Goal: Transaction & Acquisition: Purchase product/service

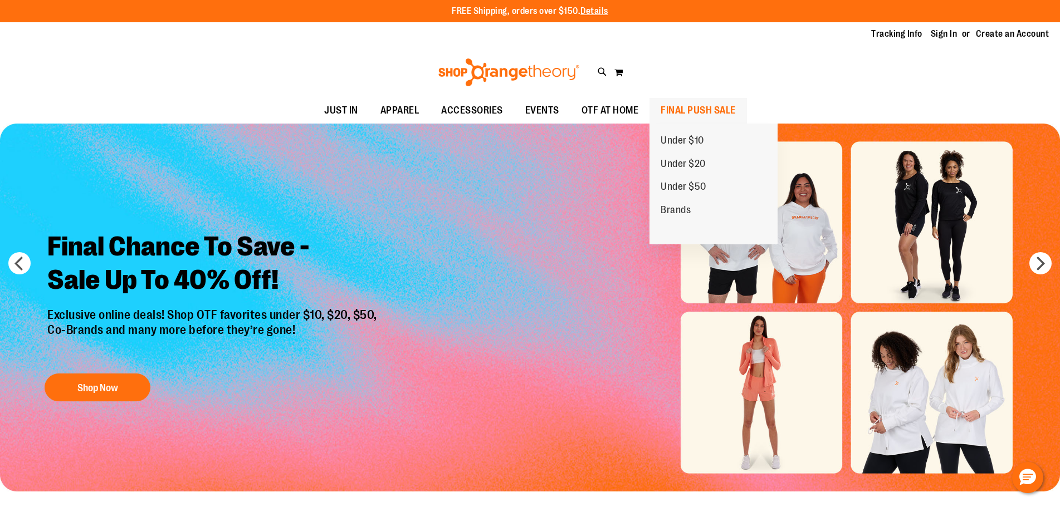
click at [701, 110] on span "FINAL PUSH SALE" at bounding box center [698, 110] width 75 height 25
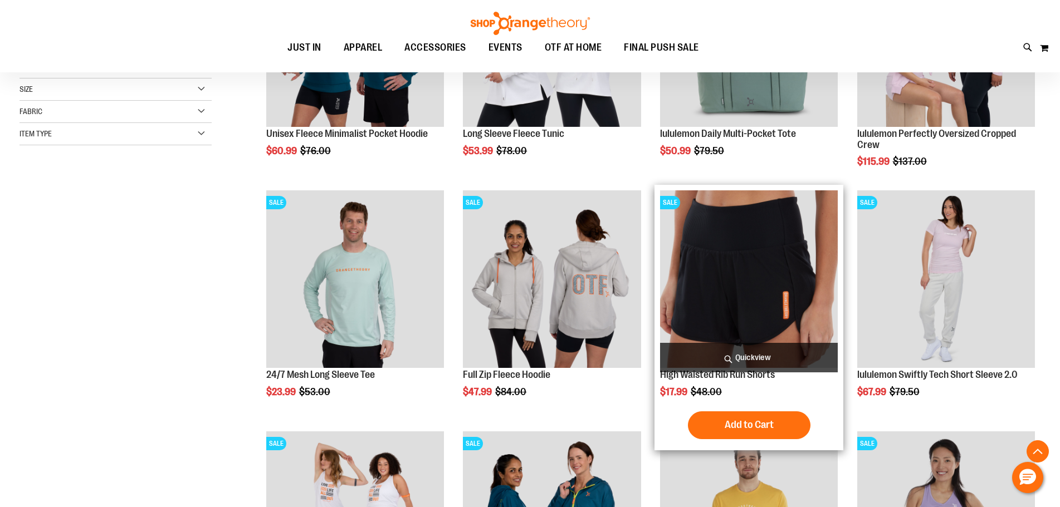
scroll to position [501, 0]
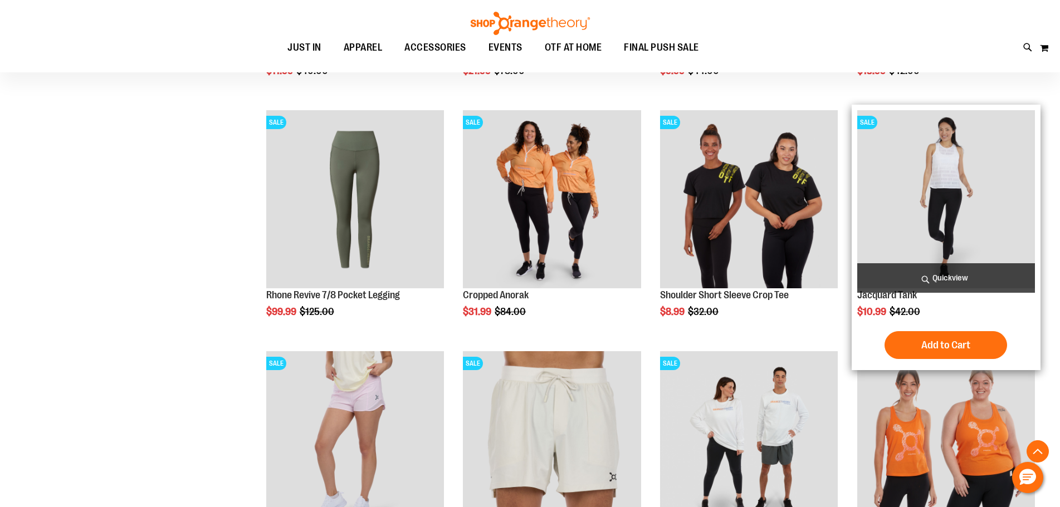
scroll to position [946, 0]
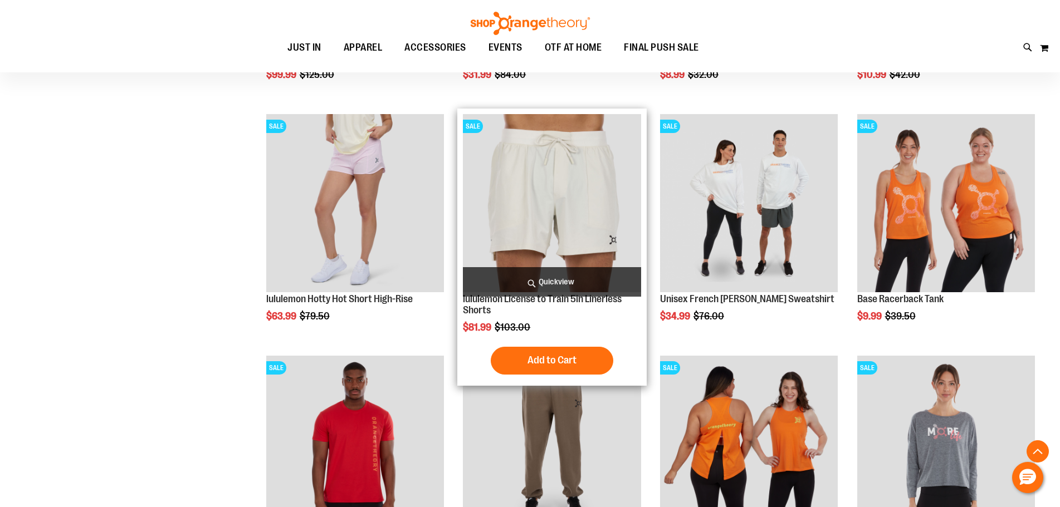
scroll to position [1058, 0]
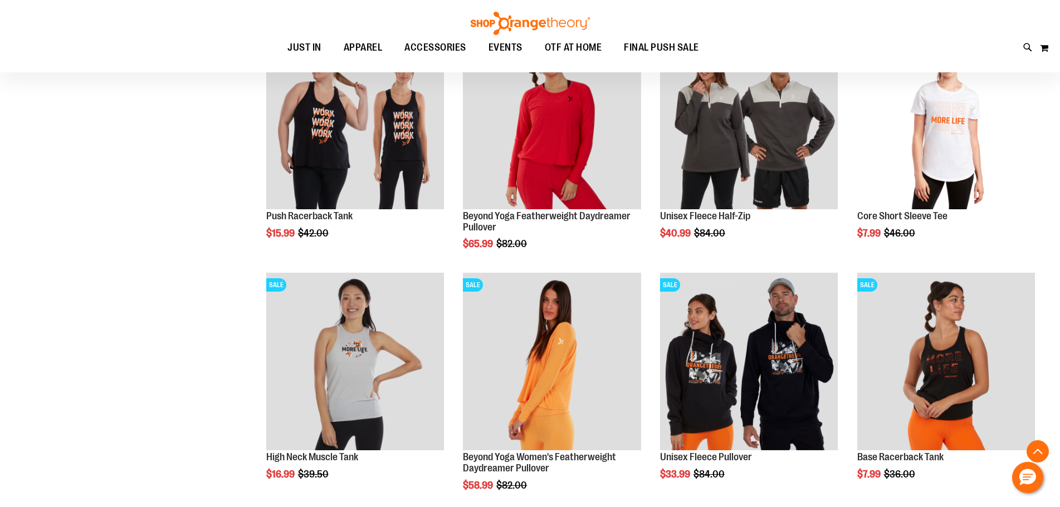
scroll to position [1949, 0]
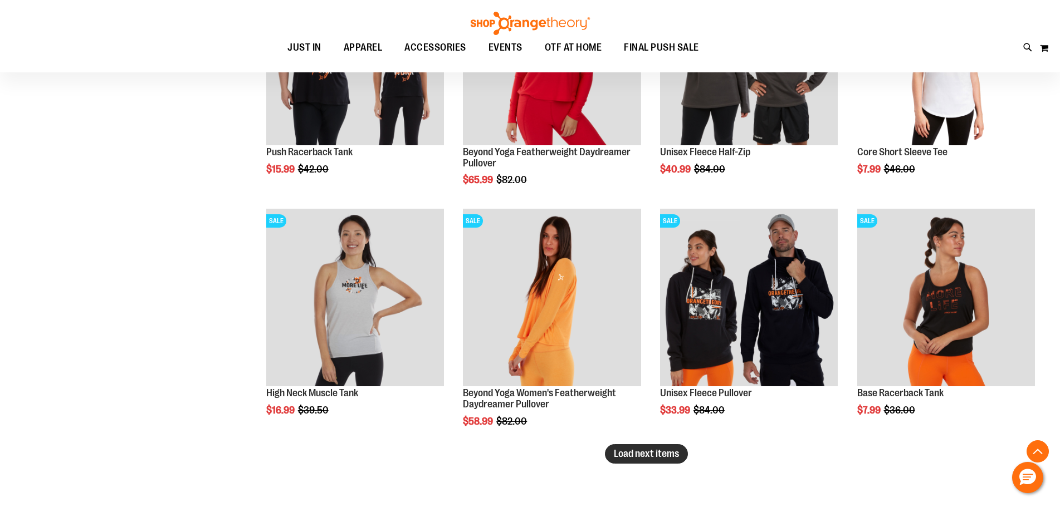
click at [648, 455] on span "Load next items" at bounding box center [646, 453] width 65 height 11
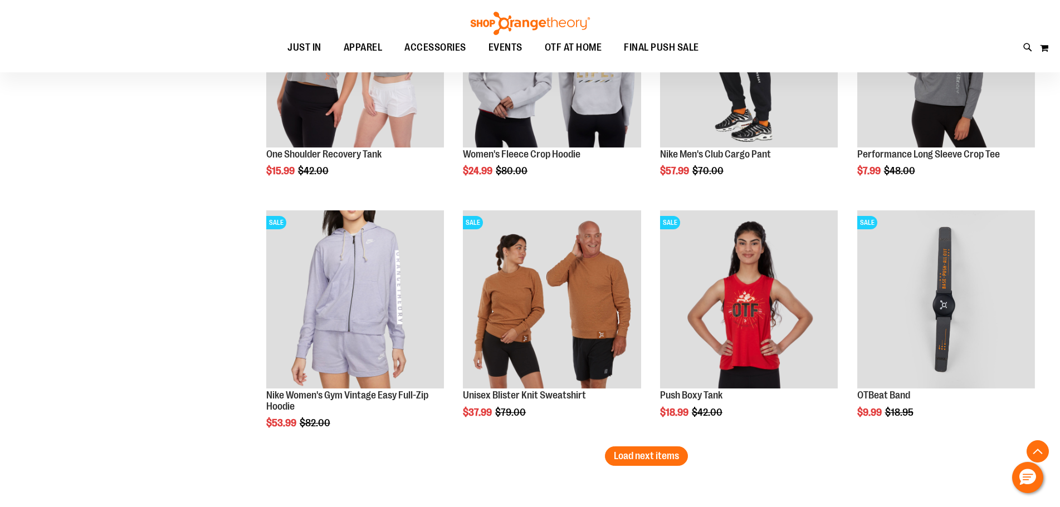
scroll to position [2690, 0]
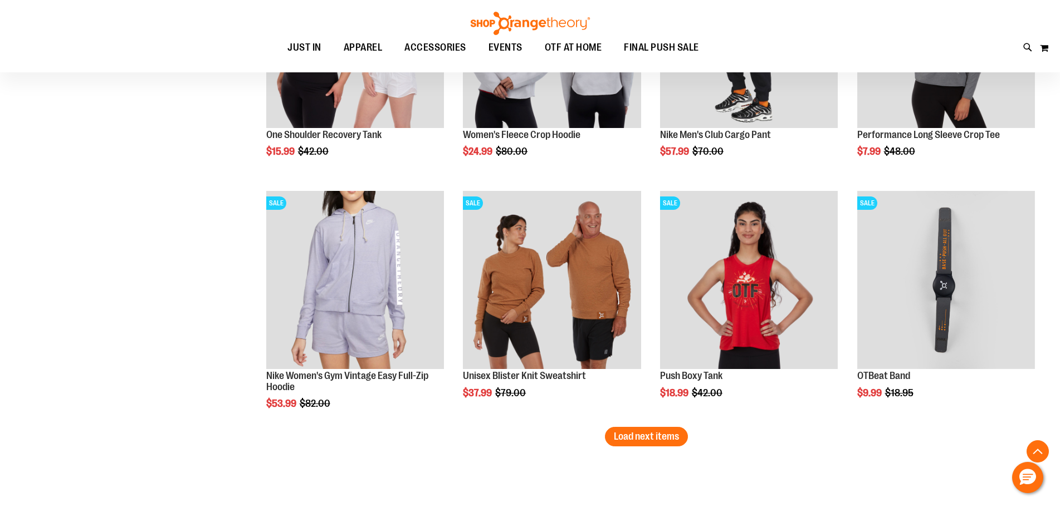
click at [671, 438] on span "Load next items" at bounding box center [646, 436] width 65 height 11
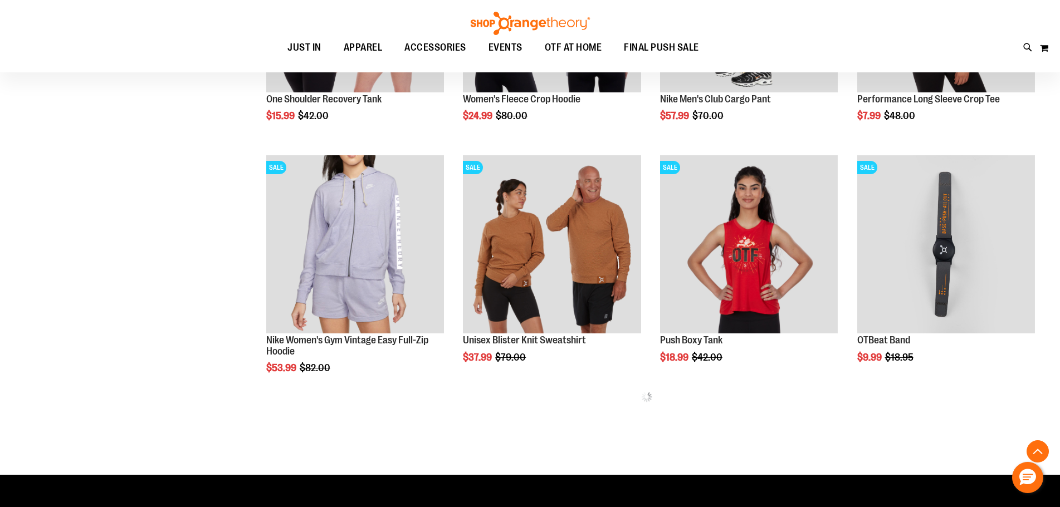
scroll to position [2746, 0]
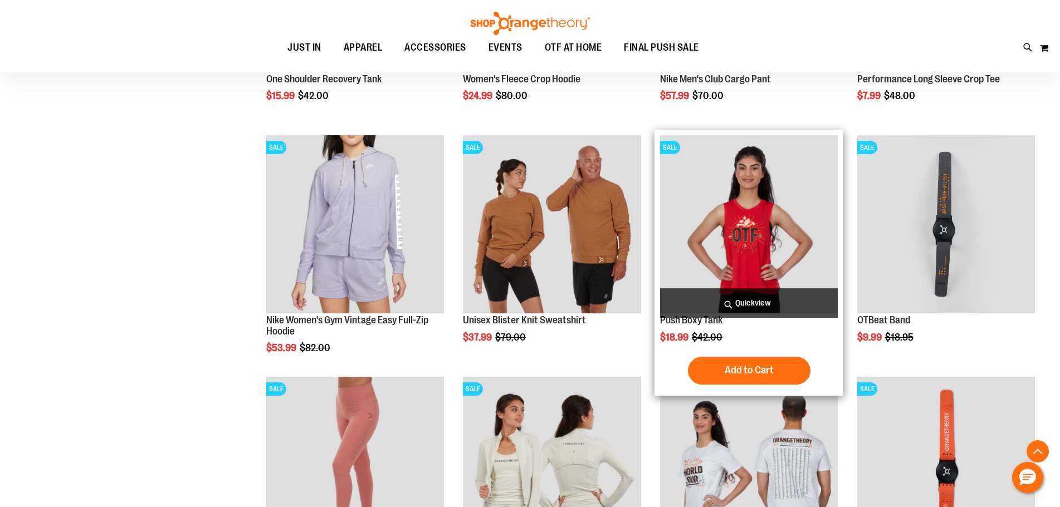
click at [730, 217] on img "product" at bounding box center [749, 224] width 178 height 178
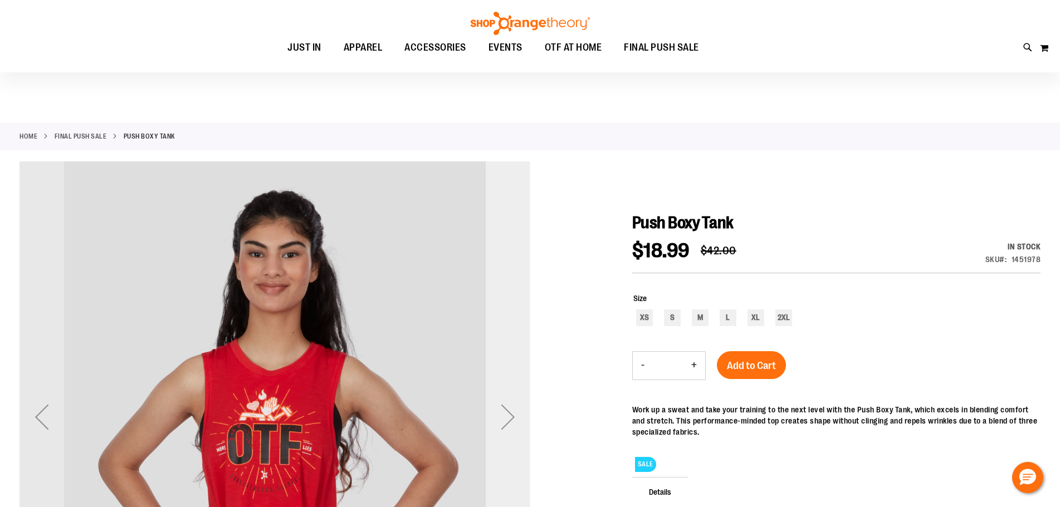
scroll to position [222, 0]
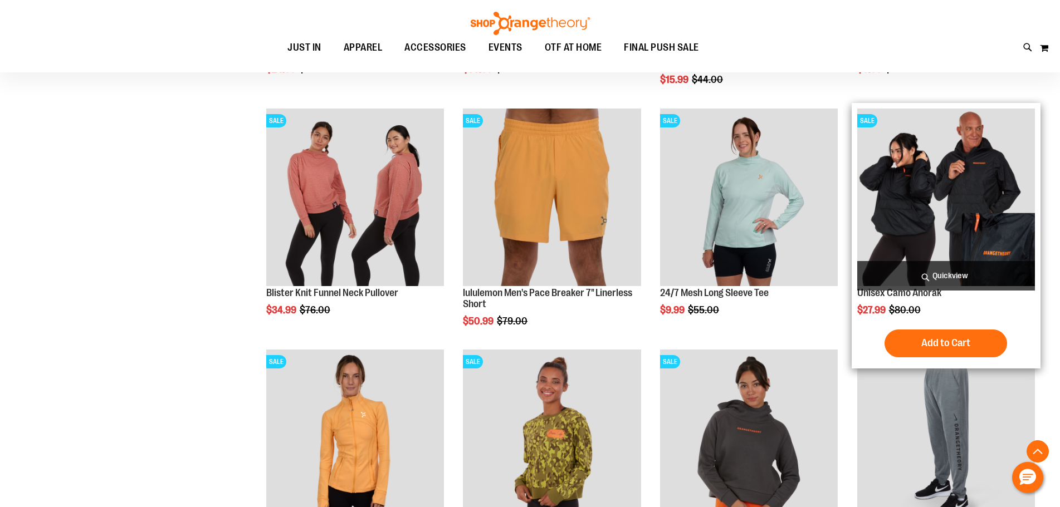
scroll to position [245, 0]
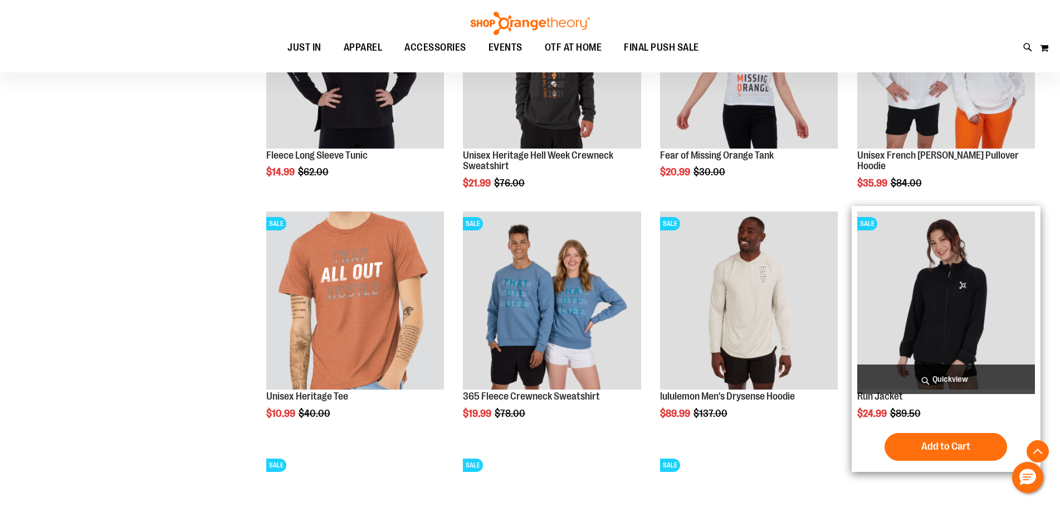
scroll to position [1113, 0]
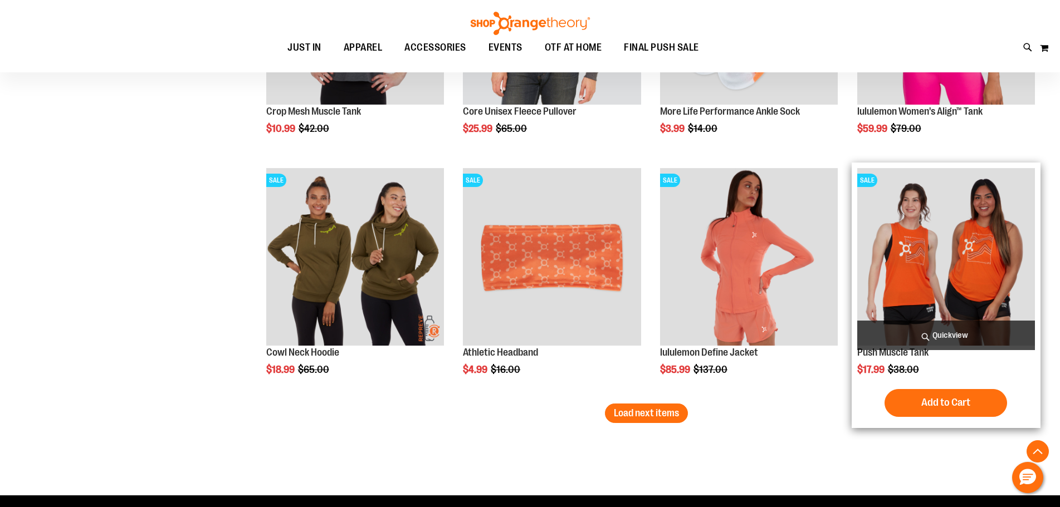
scroll to position [1949, 0]
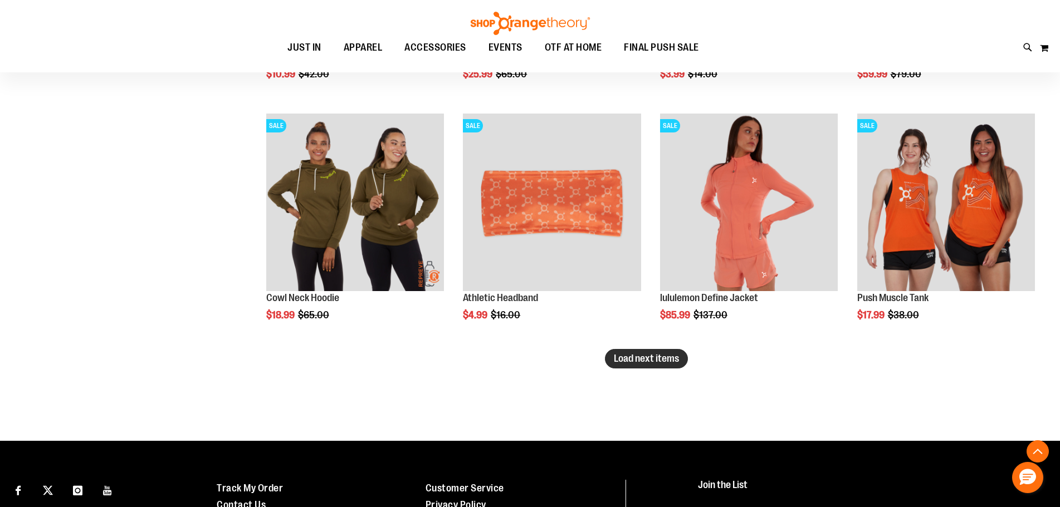
click at [652, 363] on span "Load next items" at bounding box center [646, 358] width 65 height 11
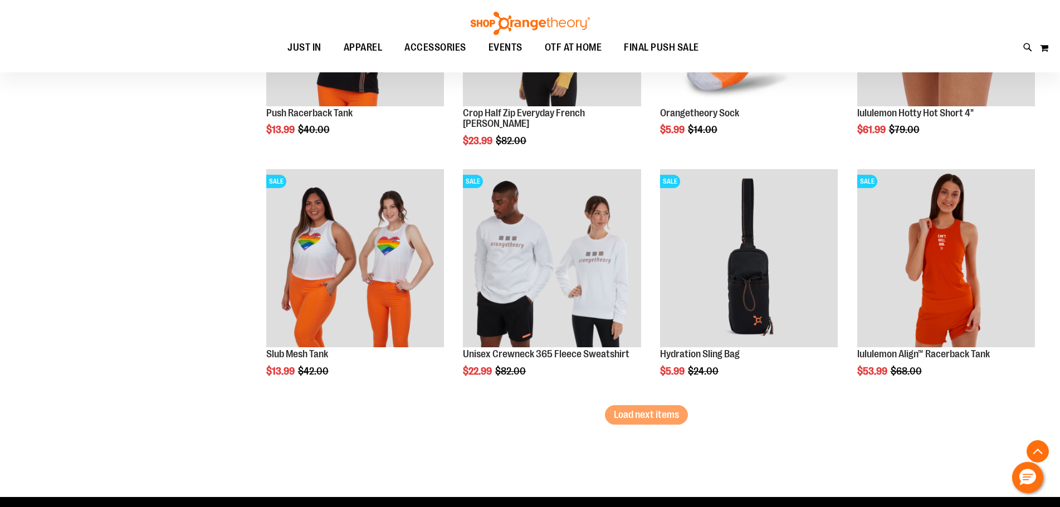
scroll to position [2617, 0]
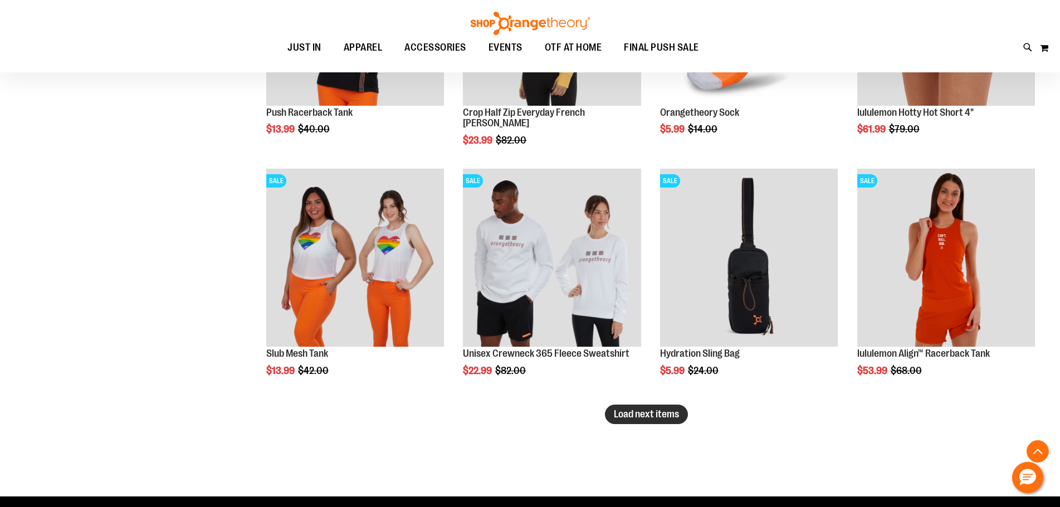
click at [629, 416] on span "Load next items" at bounding box center [646, 414] width 65 height 11
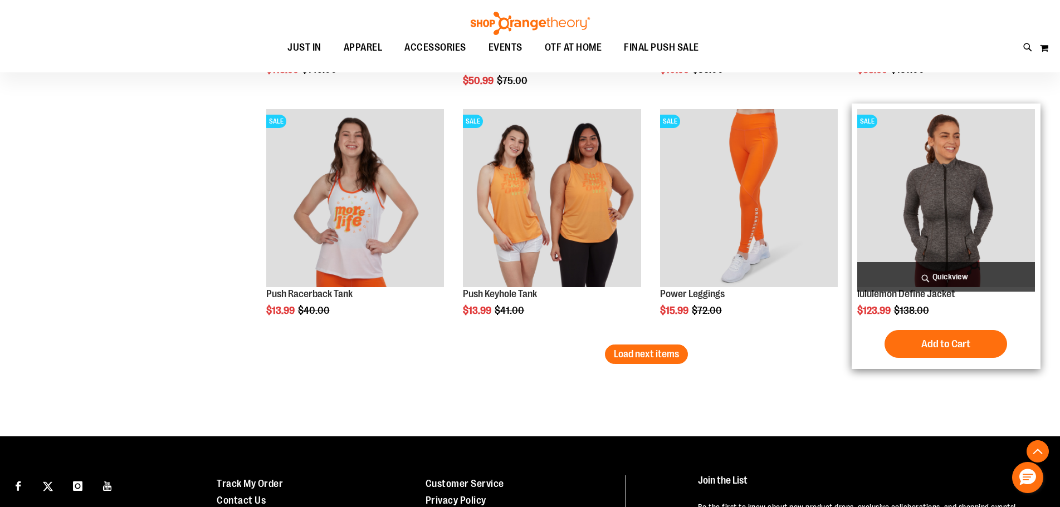
scroll to position [3431, 0]
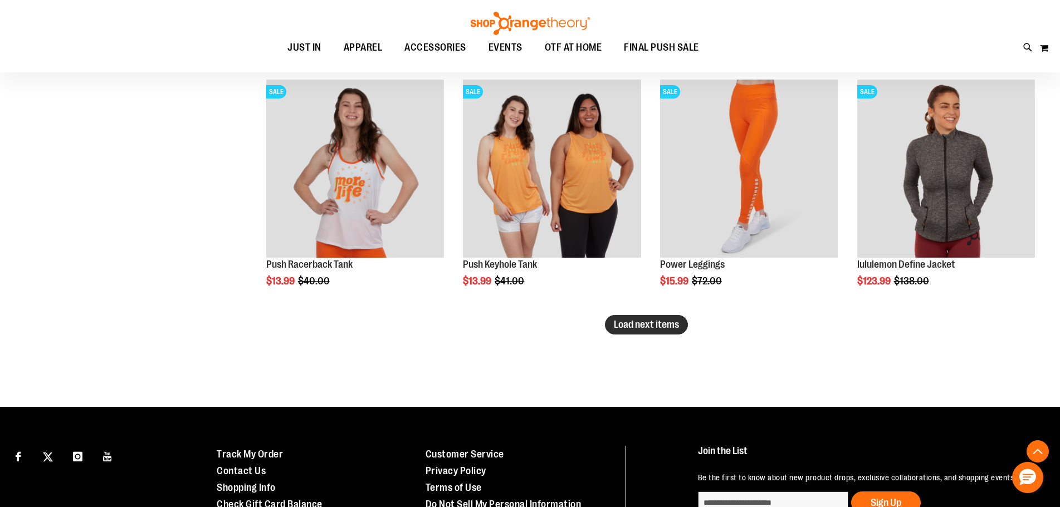
click at [649, 319] on span "Load next items" at bounding box center [646, 324] width 65 height 11
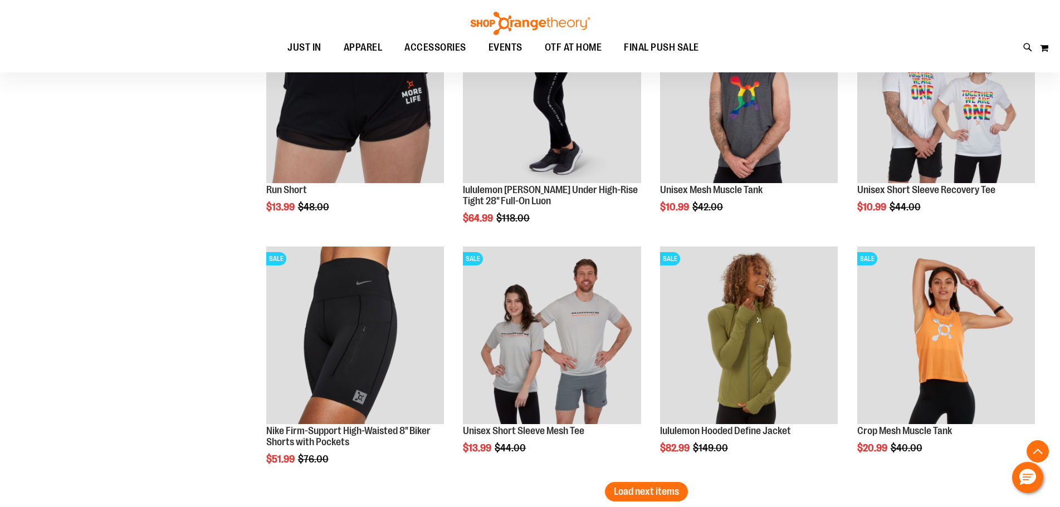
scroll to position [4043, 0]
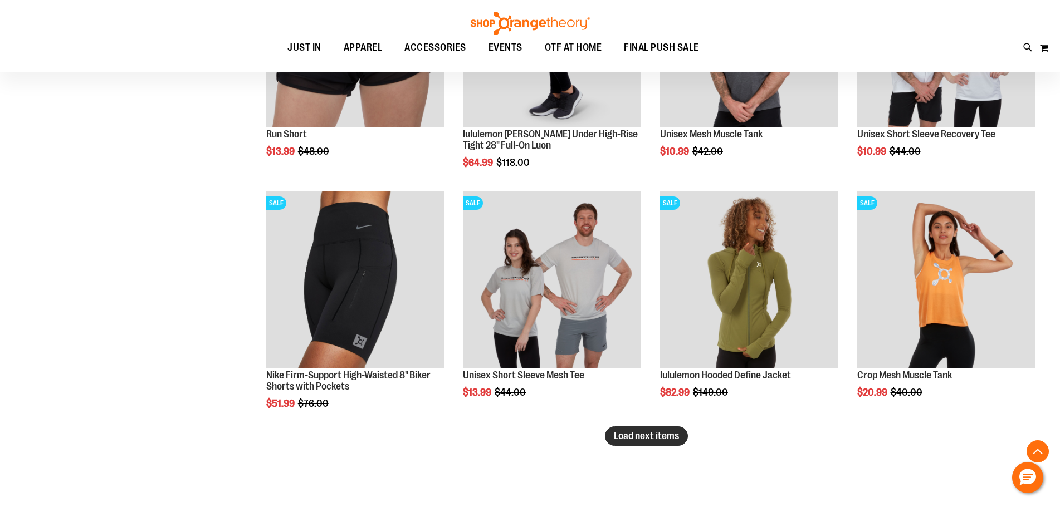
click at [658, 442] on button "Load next items" at bounding box center [646, 436] width 83 height 19
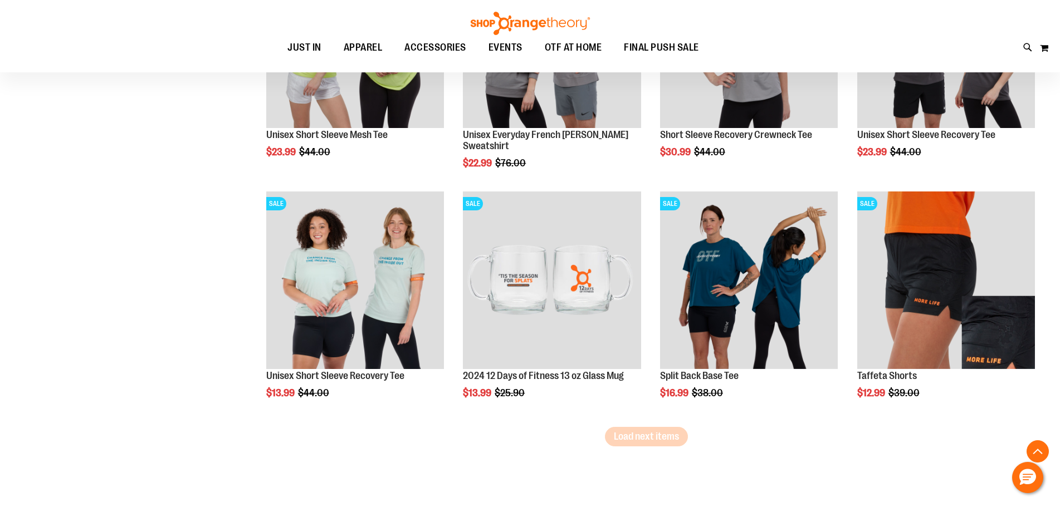
scroll to position [4767, 0]
click at [623, 434] on span "Load next items" at bounding box center [646, 436] width 65 height 11
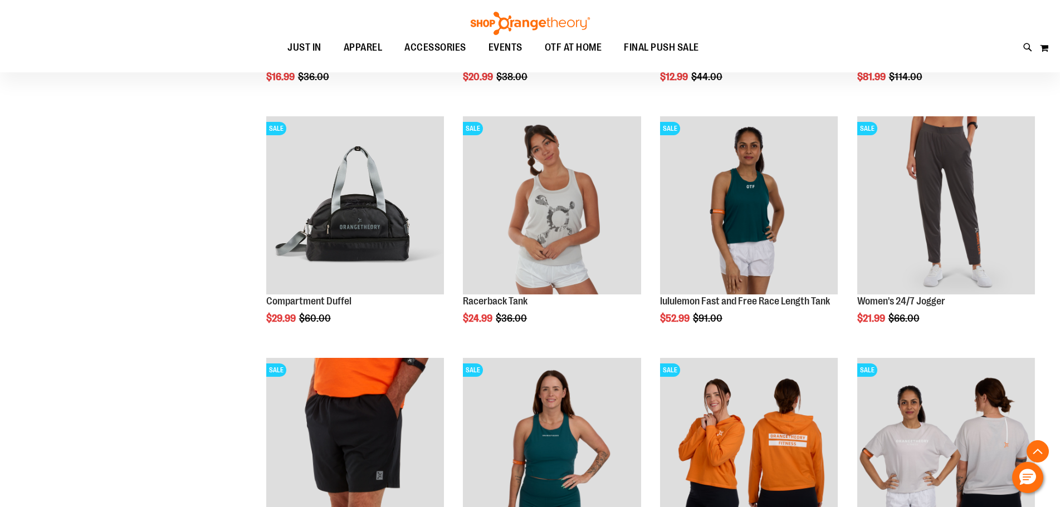
scroll to position [5547, 0]
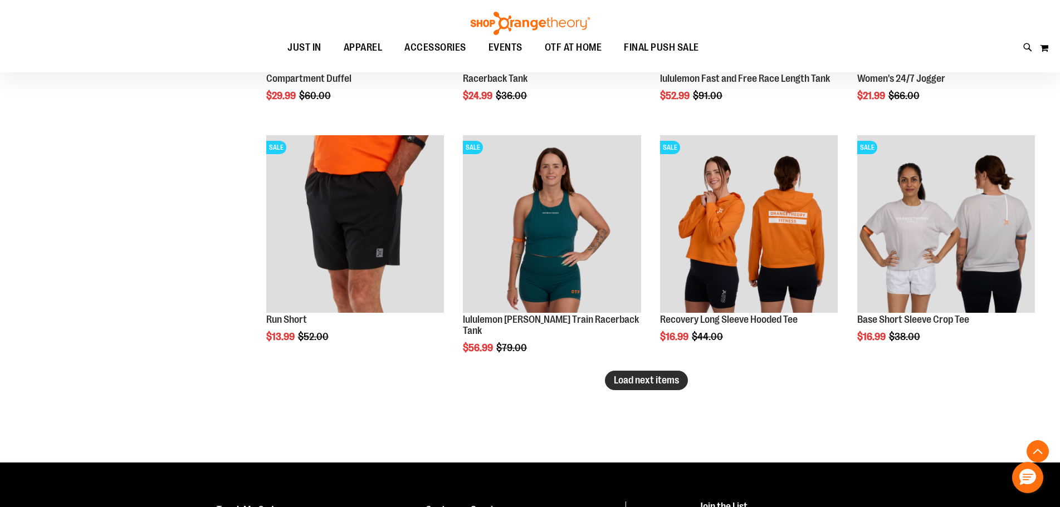
click at [671, 384] on span "Load next items" at bounding box center [646, 380] width 65 height 11
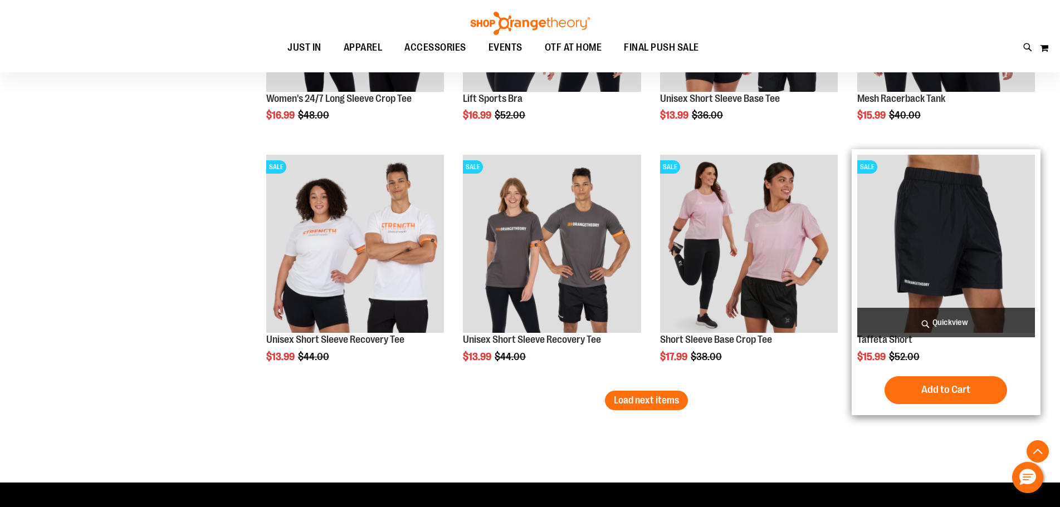
scroll to position [6271, 0]
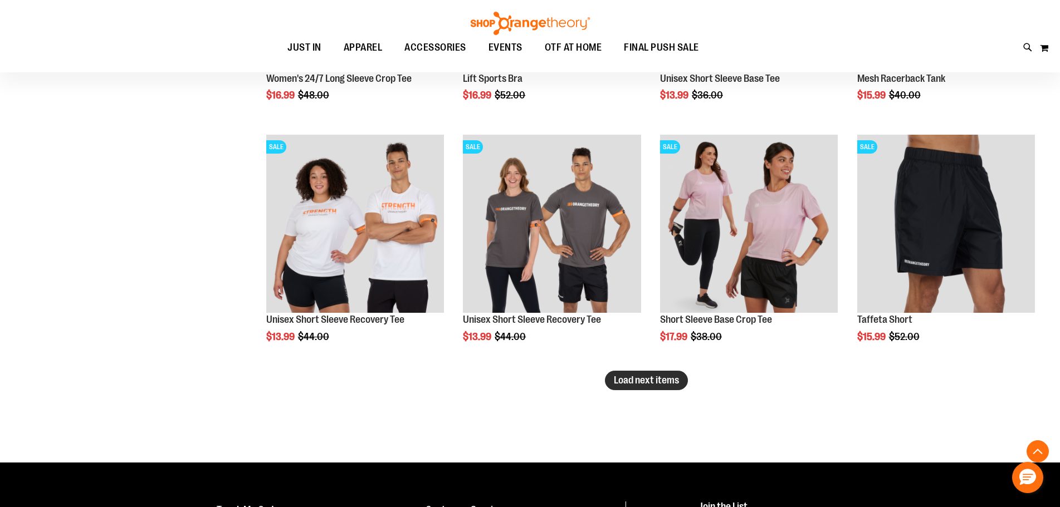
click at [641, 382] on span "Load next items" at bounding box center [646, 380] width 65 height 11
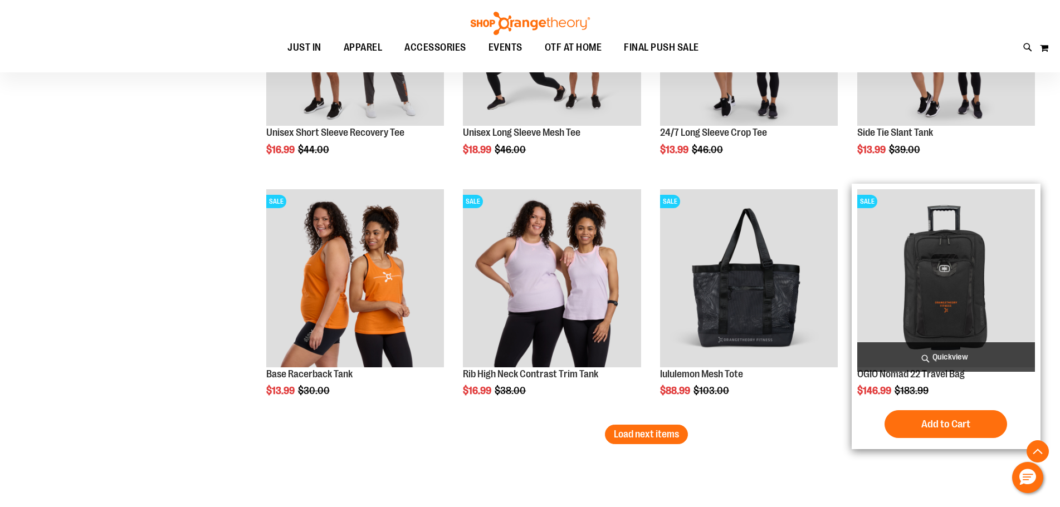
scroll to position [6995, 0]
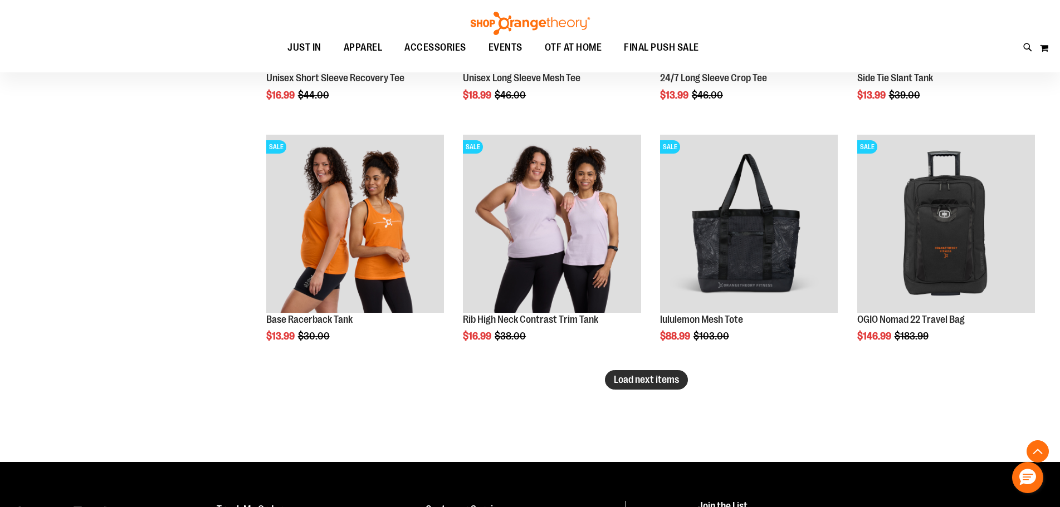
click at [632, 385] on span "Load next items" at bounding box center [646, 379] width 65 height 11
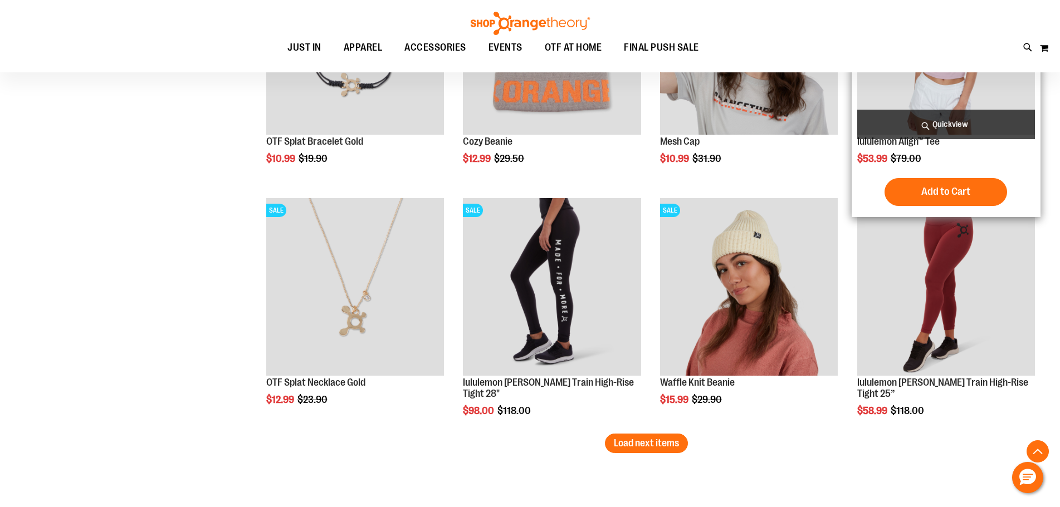
scroll to position [7775, 0]
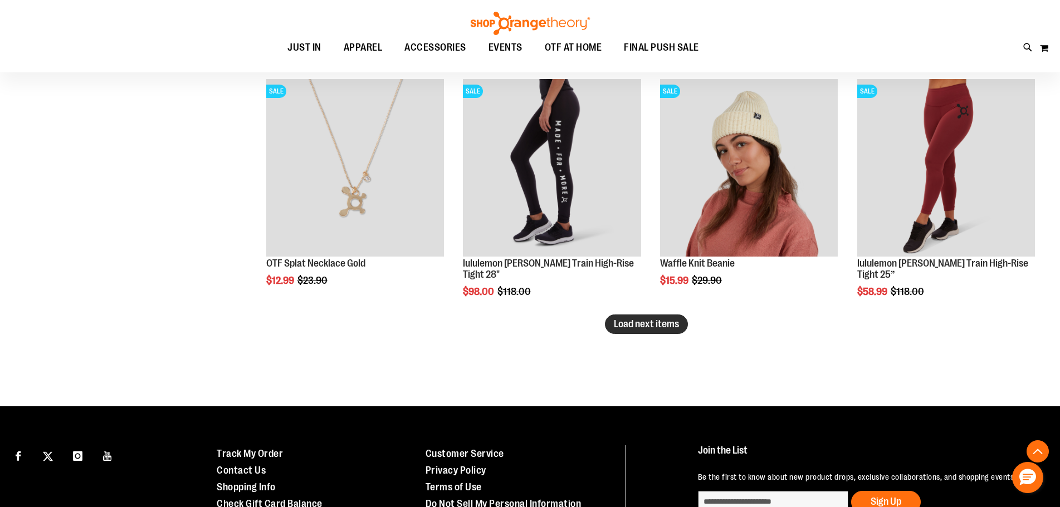
click at [626, 326] on span "Load next items" at bounding box center [646, 324] width 65 height 11
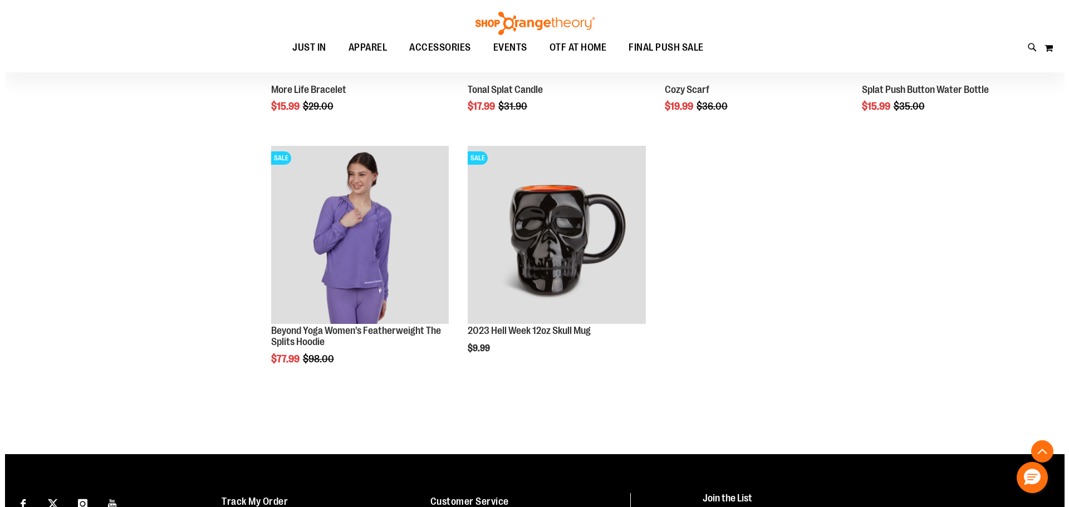
scroll to position [8190, 0]
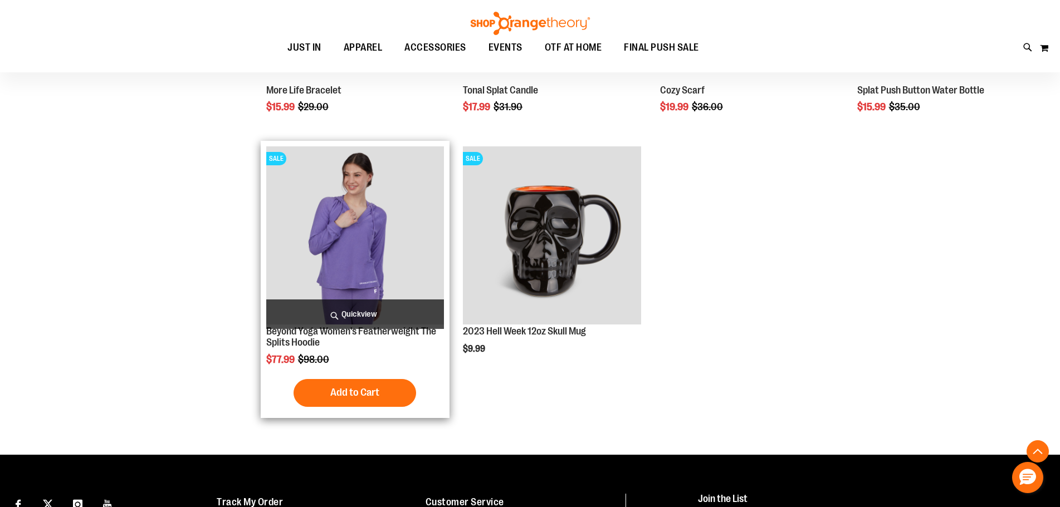
click at [378, 309] on span "Quickview" at bounding box center [355, 315] width 178 height 30
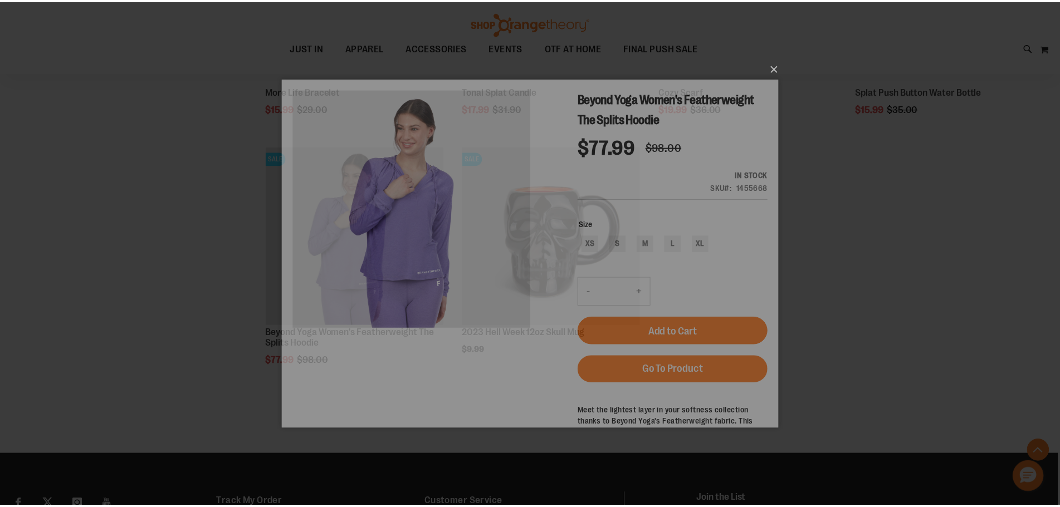
scroll to position [0, 0]
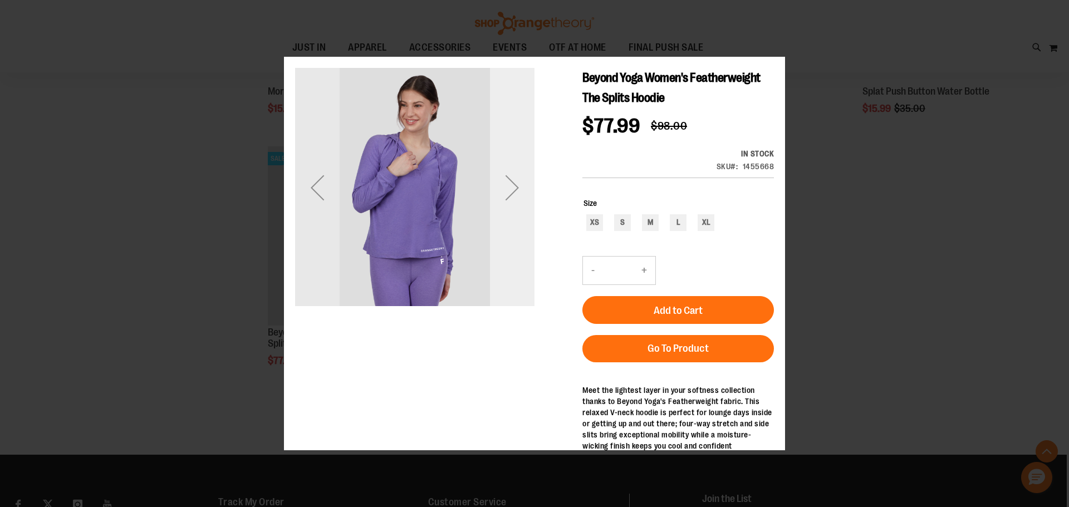
click at [511, 225] on div "Next" at bounding box center [512, 187] width 45 height 240
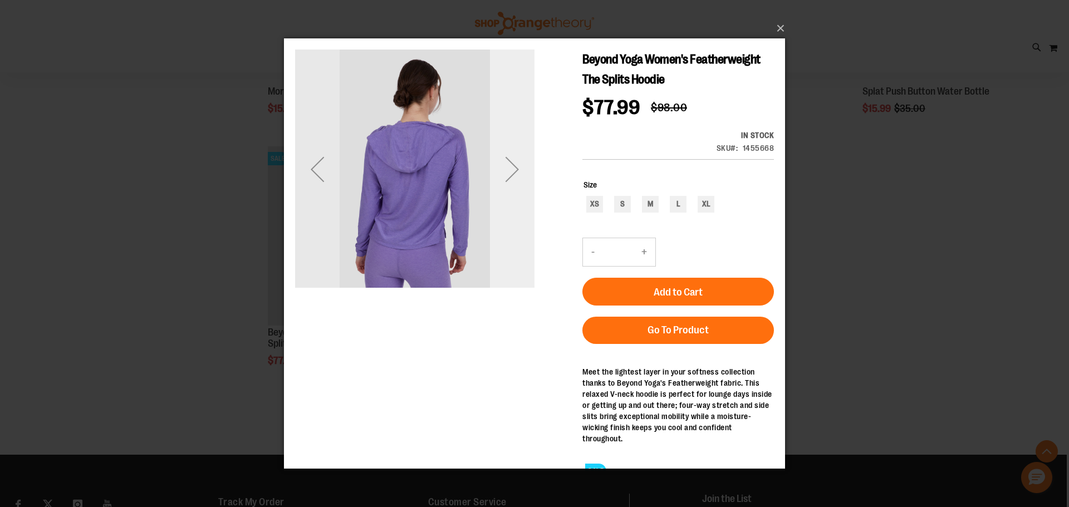
click at [511, 174] on div "Next" at bounding box center [512, 168] width 45 height 45
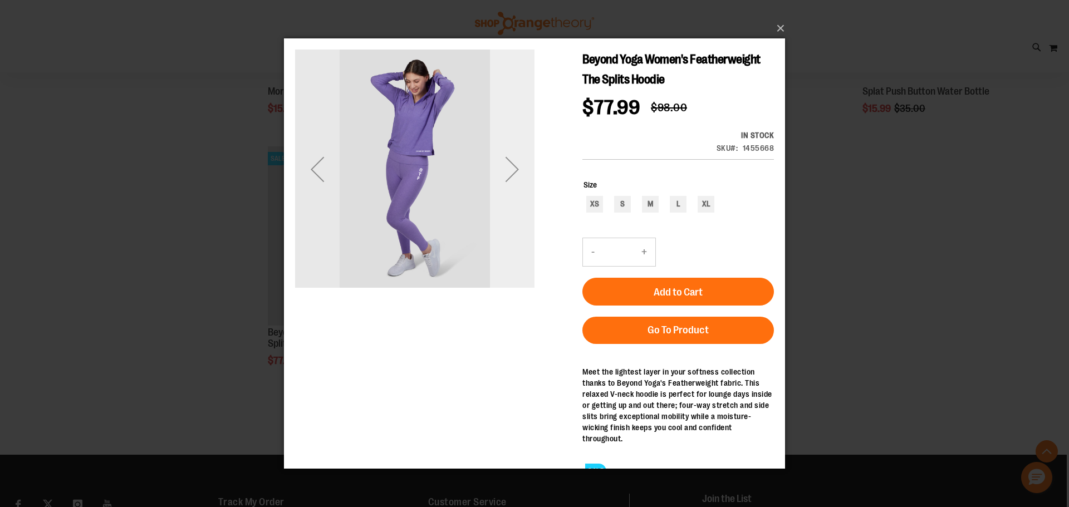
click at [511, 174] on div "Next" at bounding box center [512, 168] width 45 height 45
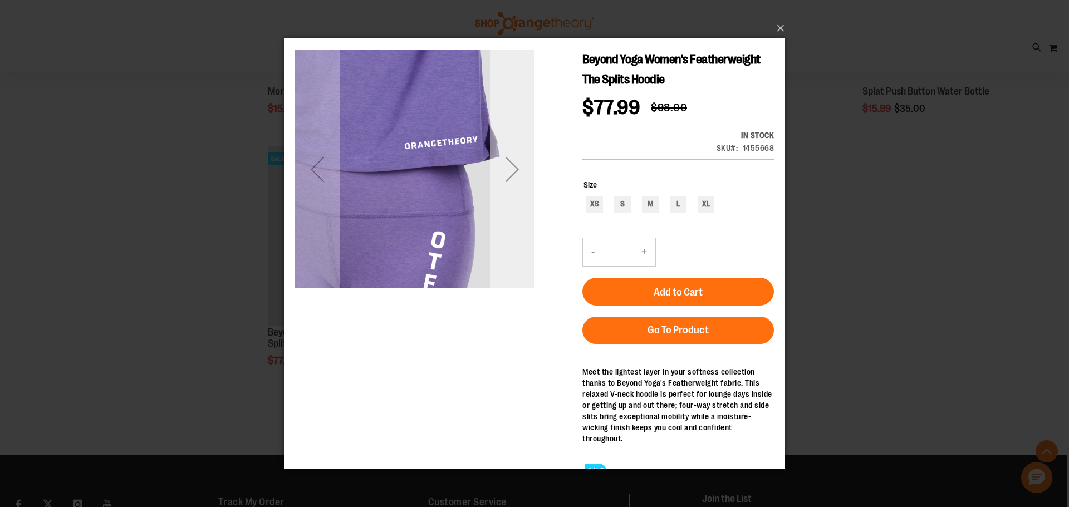
click at [511, 174] on div "Next" at bounding box center [512, 168] width 45 height 45
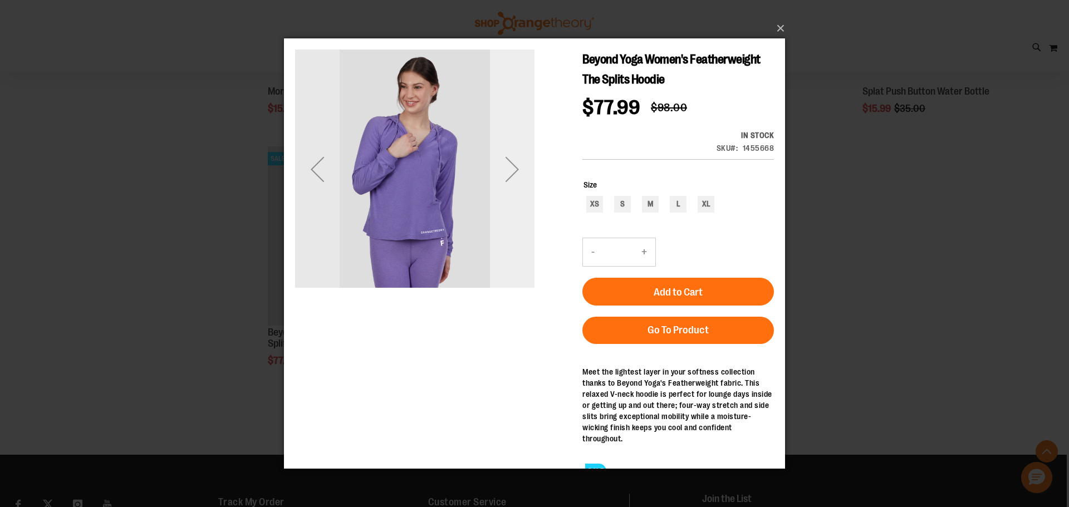
click at [511, 174] on div "Next" at bounding box center [512, 168] width 45 height 45
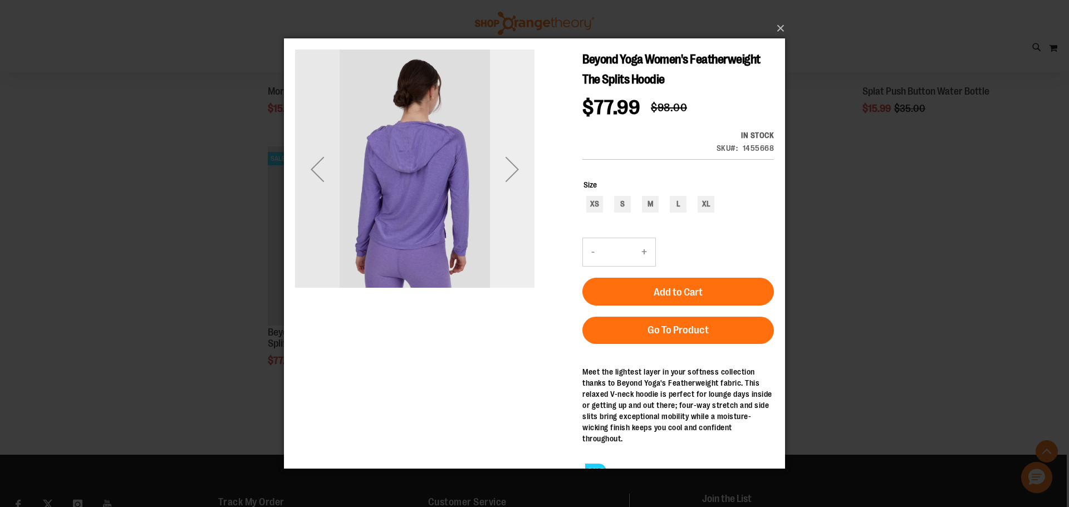
click at [511, 174] on div "Next" at bounding box center [512, 168] width 45 height 45
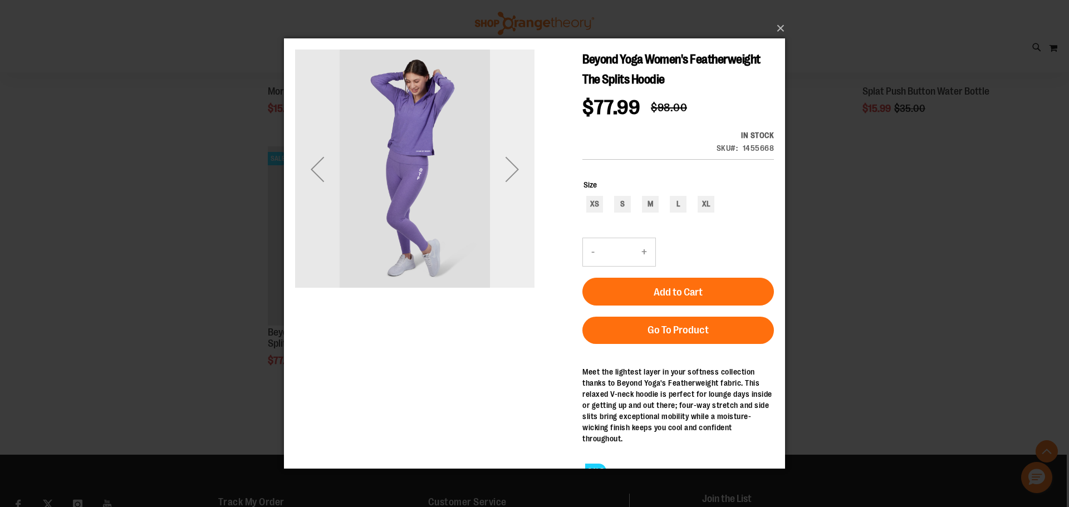
click at [511, 174] on div "Next" at bounding box center [512, 168] width 45 height 45
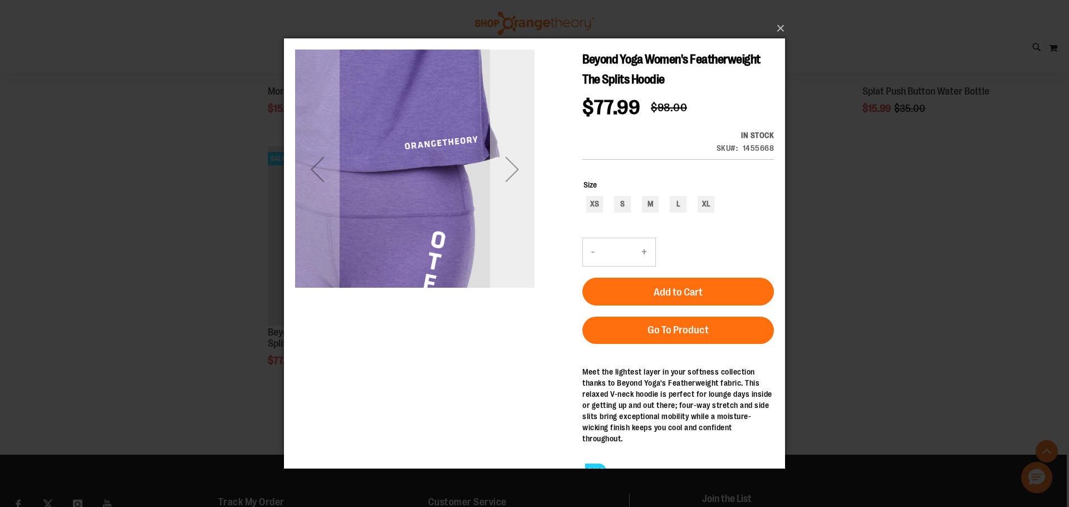
click at [511, 174] on div "Next" at bounding box center [512, 168] width 45 height 45
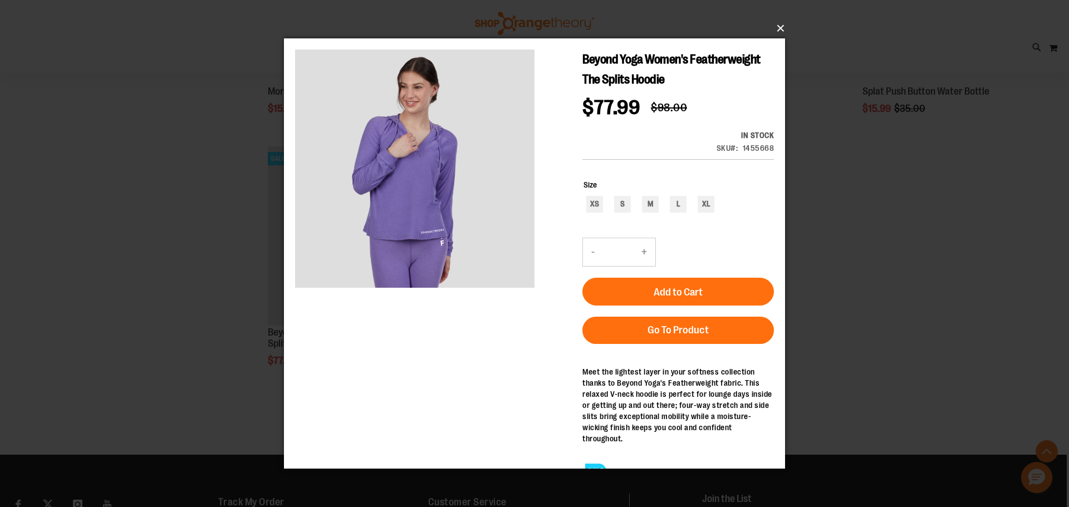
click at [780, 26] on button "×" at bounding box center [537, 28] width 501 height 25
